Goal: Information Seeking & Learning: Find specific fact

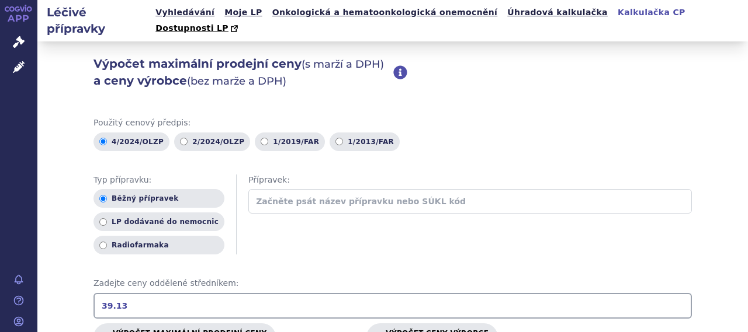
scroll to position [234, 0]
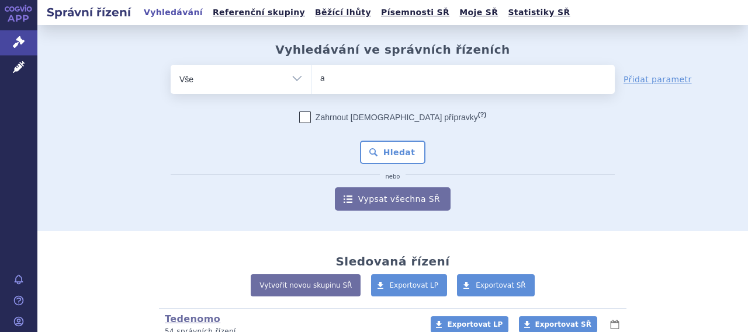
type input "as"
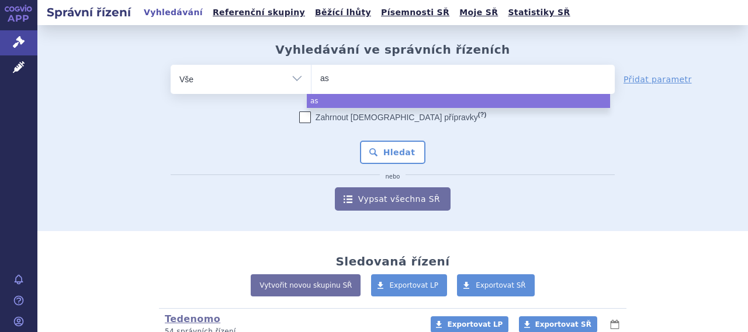
type input "ase"
type input "asen"
type input "asent"
type input "asentra"
select select "asentra"
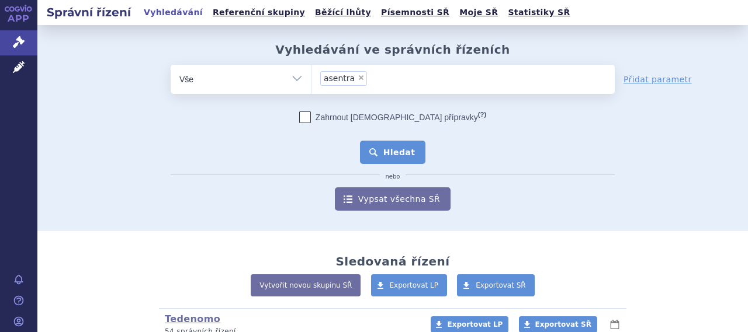
click at [367, 145] on button "Hledat" at bounding box center [393, 152] width 66 height 23
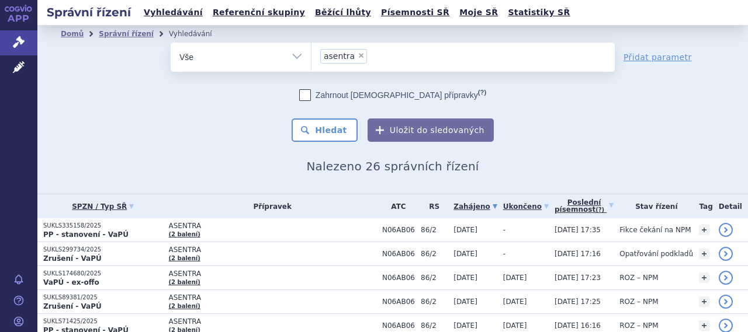
scroll to position [117, 0]
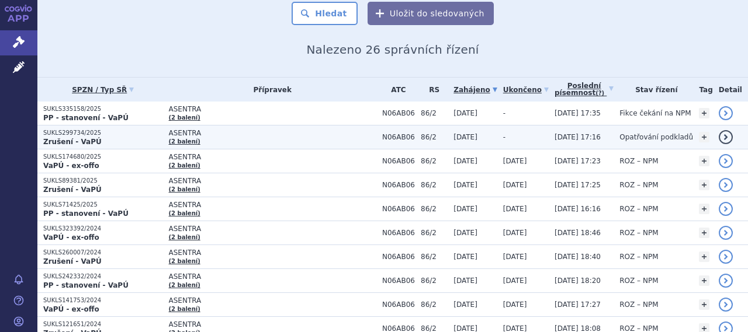
click at [206, 134] on span "ASENTRA" at bounding box center [272, 133] width 207 height 8
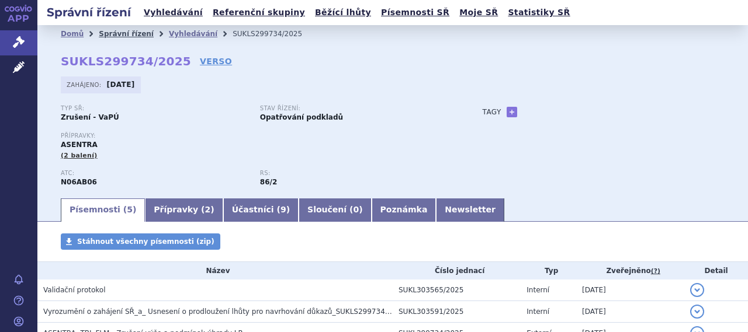
click at [118, 36] on link "Správní řízení" at bounding box center [126, 34] width 55 height 8
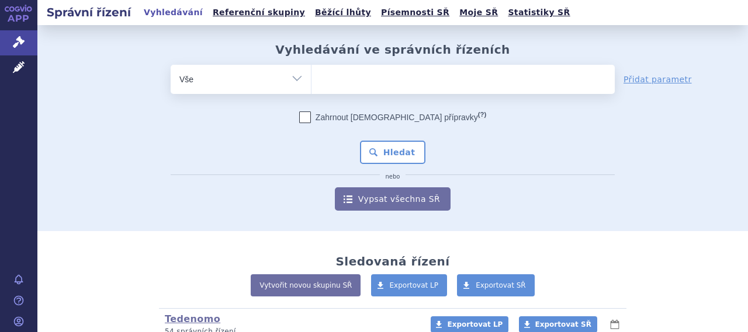
click at [339, 81] on ul at bounding box center [462, 77] width 303 height 25
click at [311, 81] on select at bounding box center [311, 78] width 1 height 29
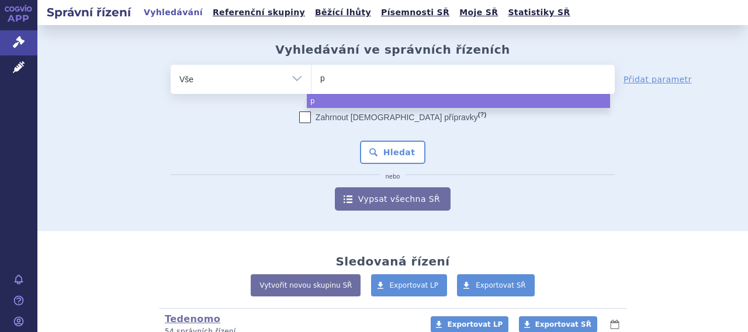
type input "pr"
type input "pragi"
type input "pragio"
type input "[GEOGRAPHIC_DATA]"
select select "[GEOGRAPHIC_DATA]"
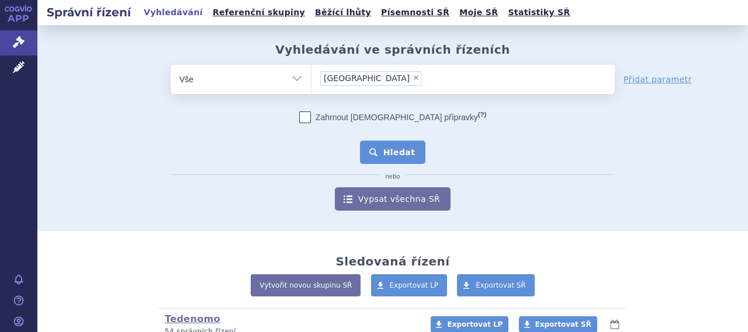
click at [389, 155] on button "Hledat" at bounding box center [393, 152] width 66 height 23
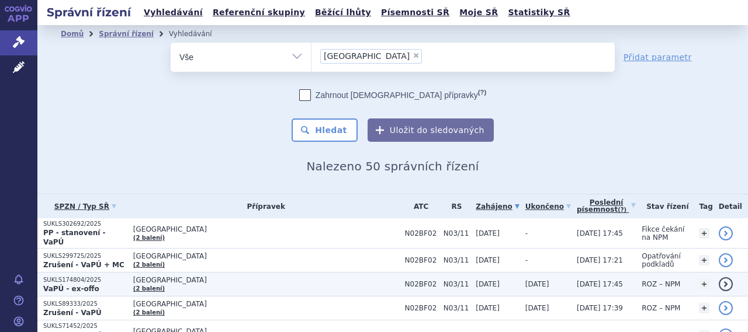
scroll to position [117, 0]
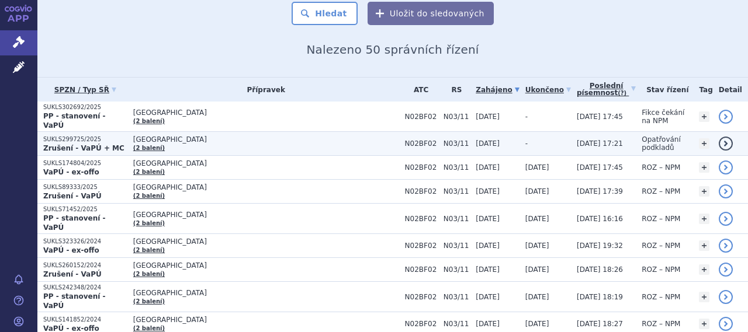
click at [232, 136] on span "[GEOGRAPHIC_DATA]" at bounding box center [266, 140] width 266 height 8
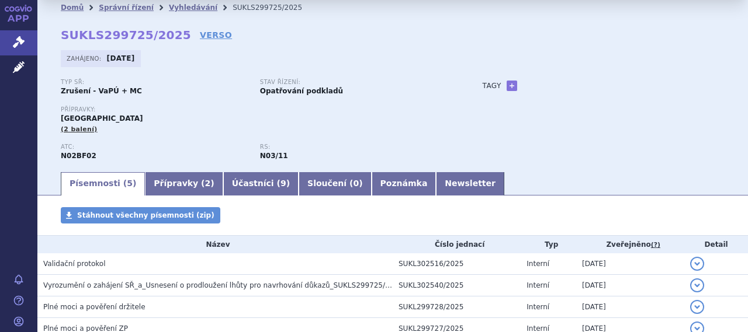
scroll to position [8, 0]
